Goal: Complete application form

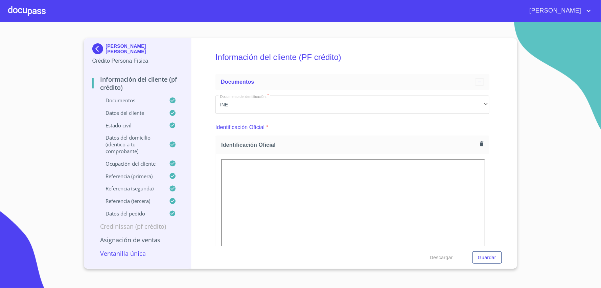
scroll to position [376, 0]
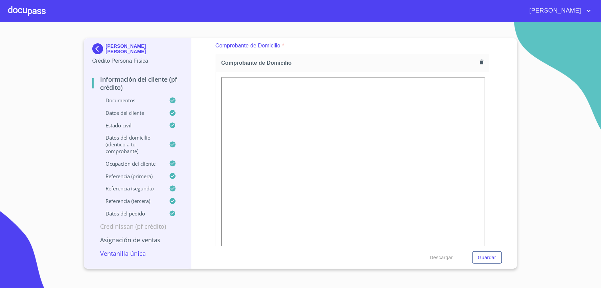
click at [41, 9] on div at bounding box center [27, 11] width 38 height 22
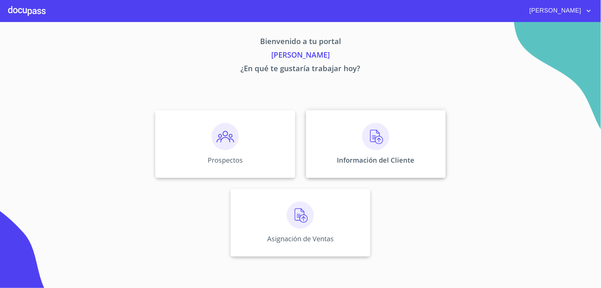
click at [352, 139] on div "Información del Cliente" at bounding box center [376, 144] width 140 height 68
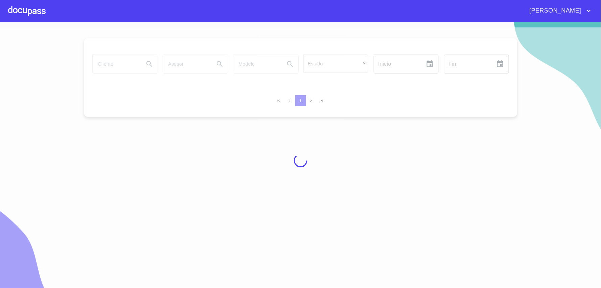
click at [118, 64] on div at bounding box center [300, 160] width 601 height 266
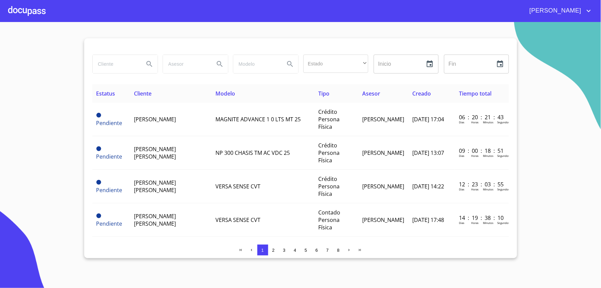
click at [130, 64] on input "search" at bounding box center [116, 64] width 46 height 18
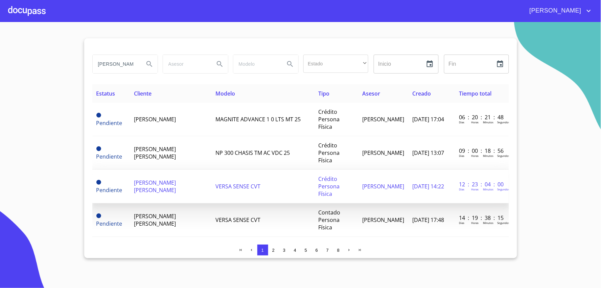
type input "[PERSON_NAME]"
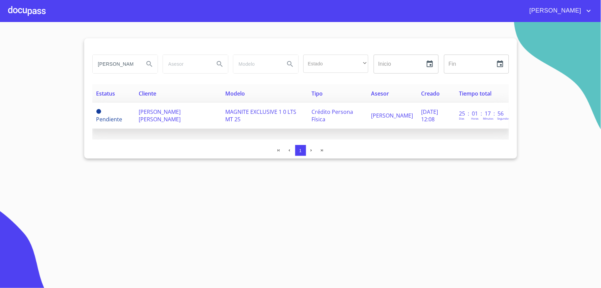
click at [173, 121] on td "[PERSON_NAME] [PERSON_NAME]" at bounding box center [178, 116] width 87 height 26
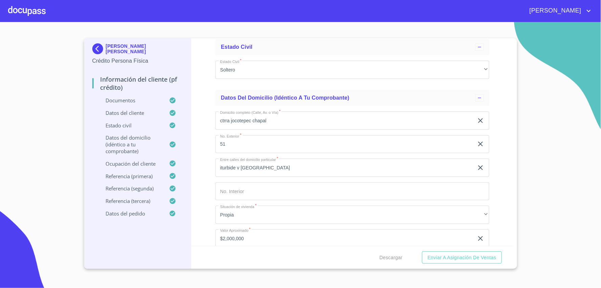
scroll to position [2518, 0]
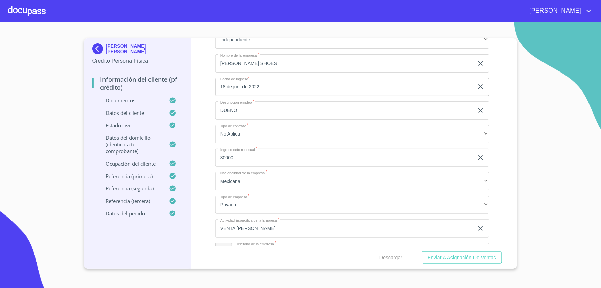
scroll to position [2782, 0]
click at [21, 8] on div at bounding box center [27, 11] width 38 height 22
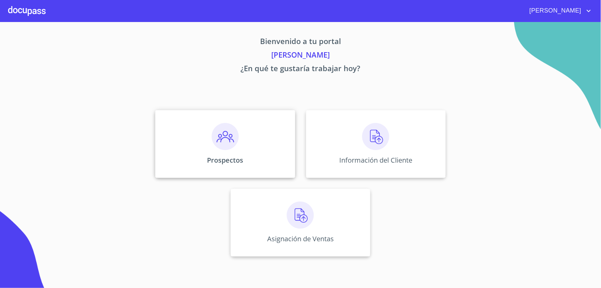
click at [258, 158] on div "Prospectos" at bounding box center [225, 144] width 140 height 68
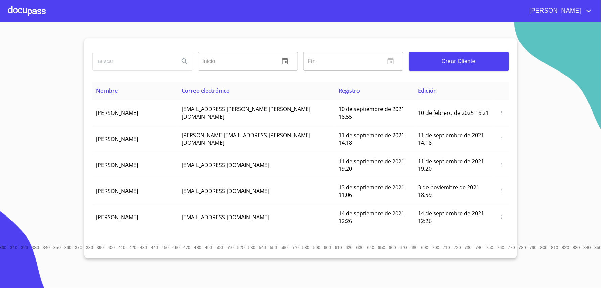
click at [118, 62] on input "search" at bounding box center [133, 61] width 81 height 18
type input "[PERSON_NAME]"
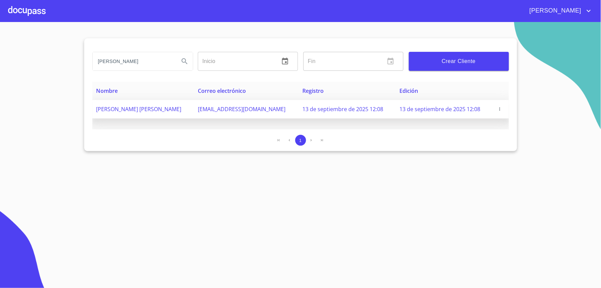
drag, startPoint x: 273, startPoint y: 108, endPoint x: 204, endPoint y: 109, distance: 69.4
click at [204, 109] on tr "[PERSON_NAME] [PERSON_NAME] [EMAIL_ADDRESS][DOMAIN_NAME] 13 de septiembre de 20…" at bounding box center [300, 109] width 417 height 19
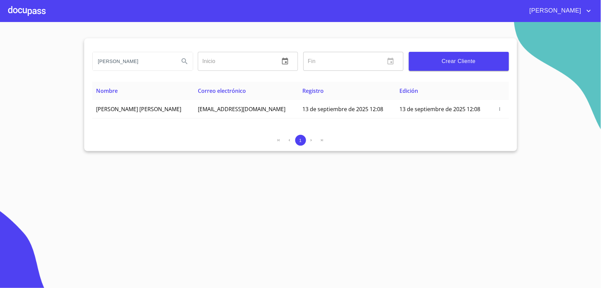
copy tr "[EMAIL_ADDRESS][DOMAIN_NAME]"
click at [576, 14] on span "[PERSON_NAME]" at bounding box center [555, 10] width 60 height 11
click at [575, 12] on li "Salir" at bounding box center [582, 14] width 22 height 12
